Goal: Navigation & Orientation: Find specific page/section

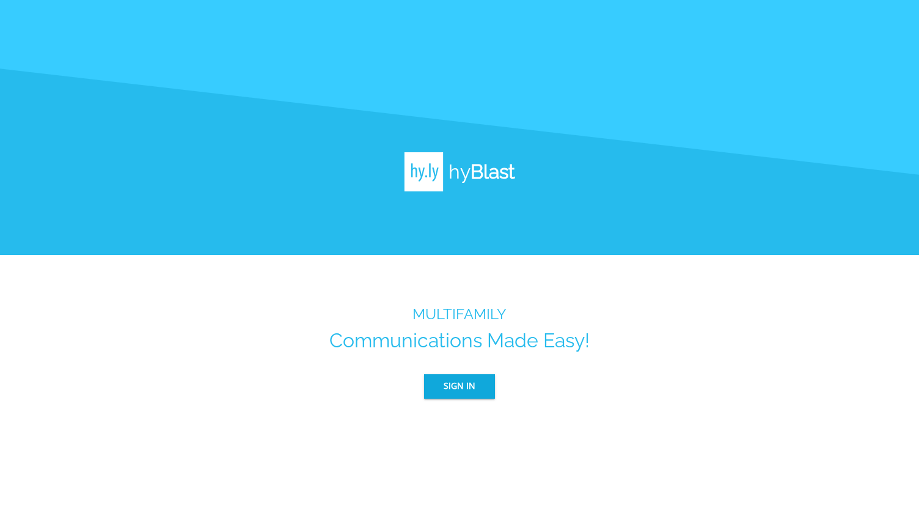
click at [491, 385] on button "Sign In" at bounding box center [459, 386] width 71 height 24
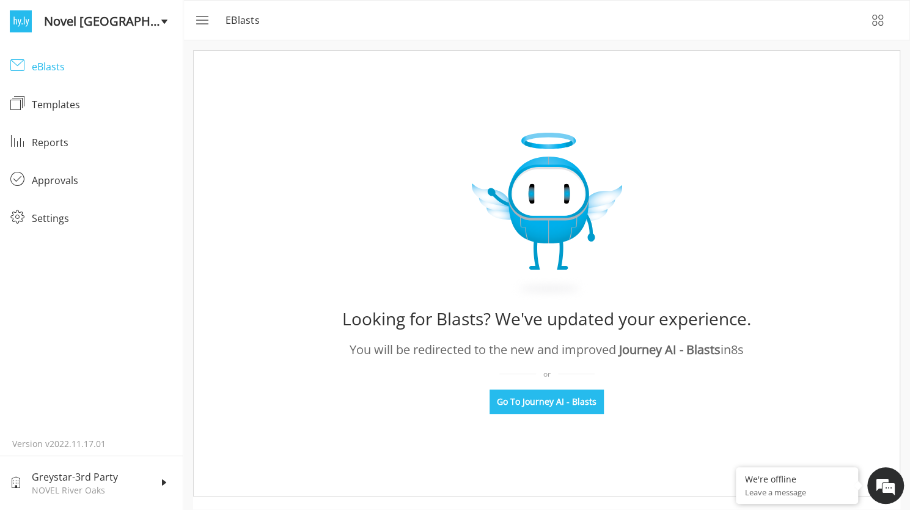
click at [48, 59] on div "eBlasts" at bounding box center [102, 66] width 141 height 15
